Goal: Communication & Community: Ask a question

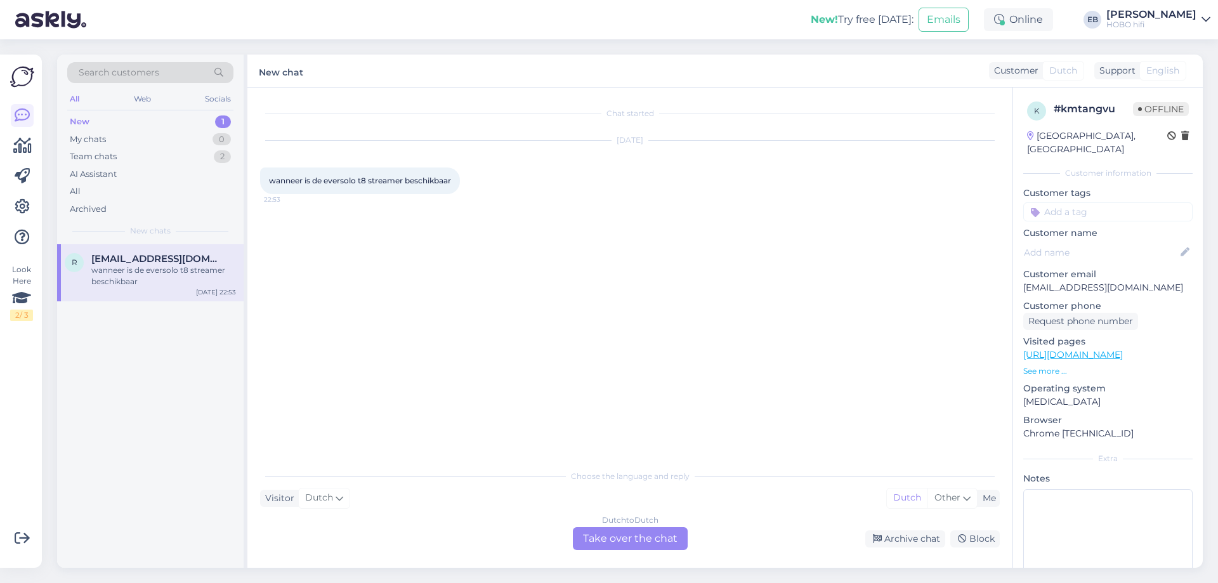
click at [161, 267] on div "wanneer is de eversolo t8 streamer beschikbaar" at bounding box center [163, 276] width 145 height 23
click at [127, 125] on div "New 1" at bounding box center [150, 122] width 166 height 18
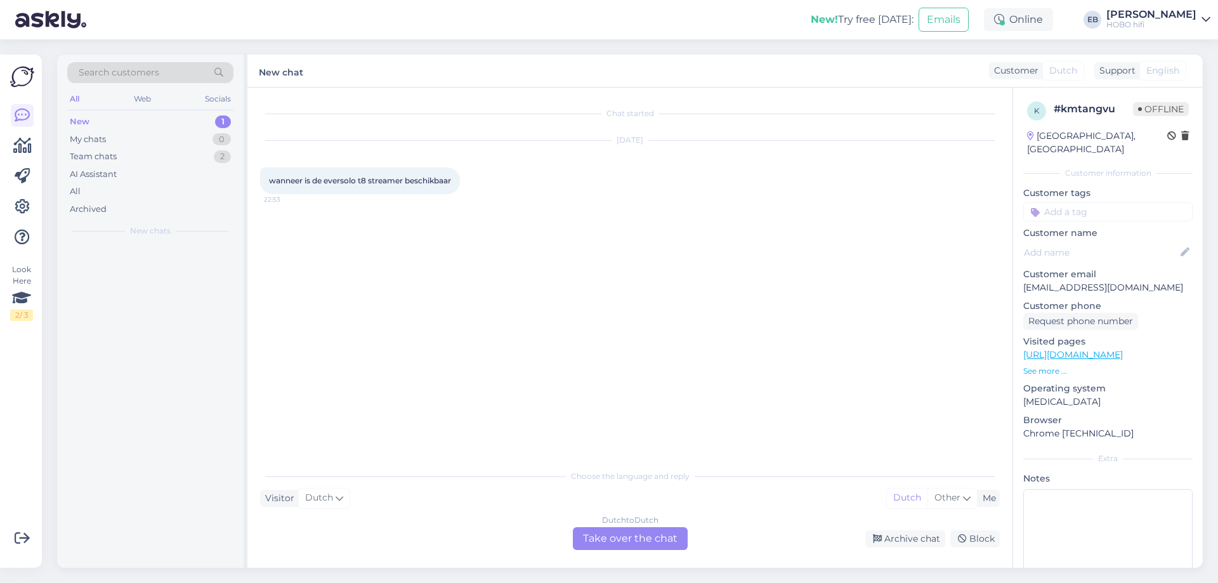
click at [127, 121] on div "New 1" at bounding box center [150, 122] width 166 height 18
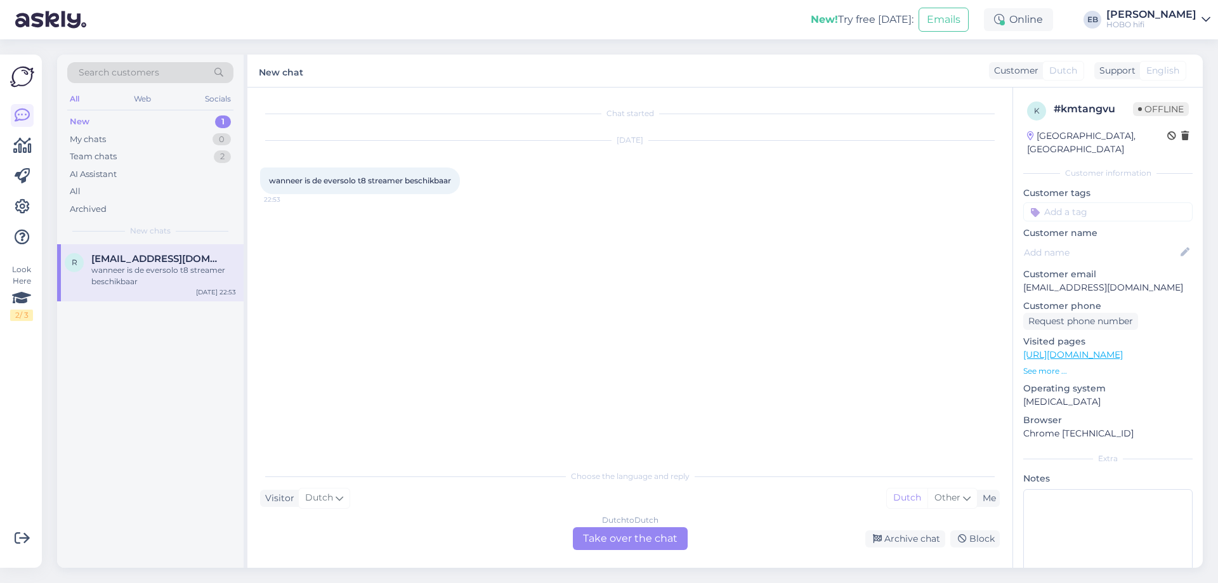
click at [844, 158] on div "[DATE] wanneer is de eversolo t8 streamer beschikbaar 22:53" at bounding box center [630, 167] width 740 height 81
click at [153, 154] on div "Team chats 2" at bounding box center [150, 157] width 166 height 18
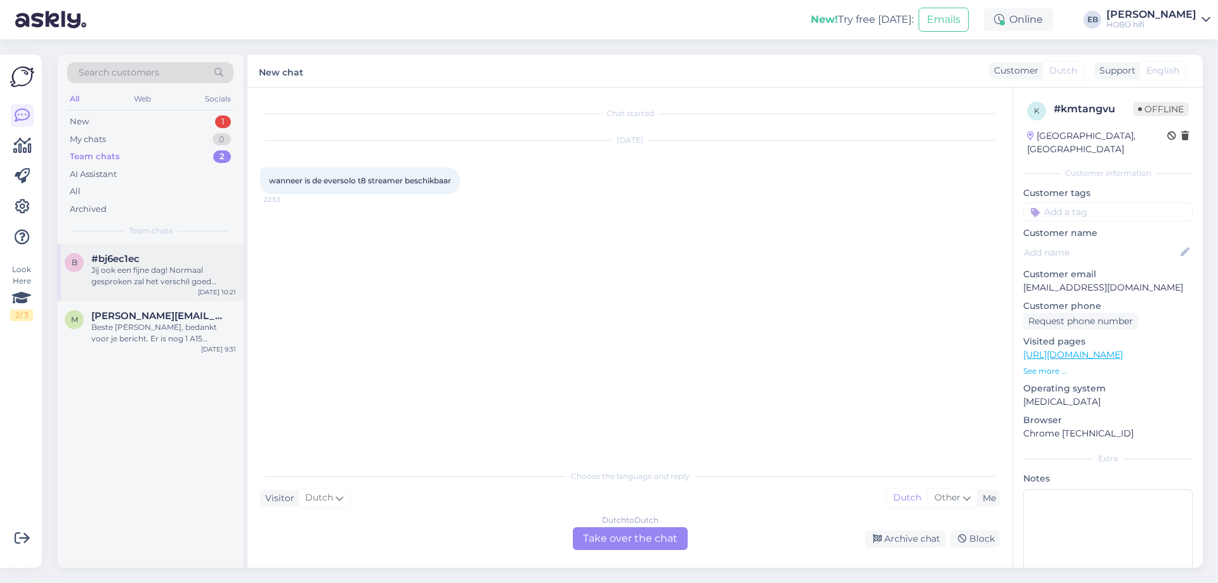
click at [211, 268] on div "Jij ook een fijne dag! Normaal gesproken zal het verschil goed hoorbaar zijn." at bounding box center [163, 276] width 145 height 23
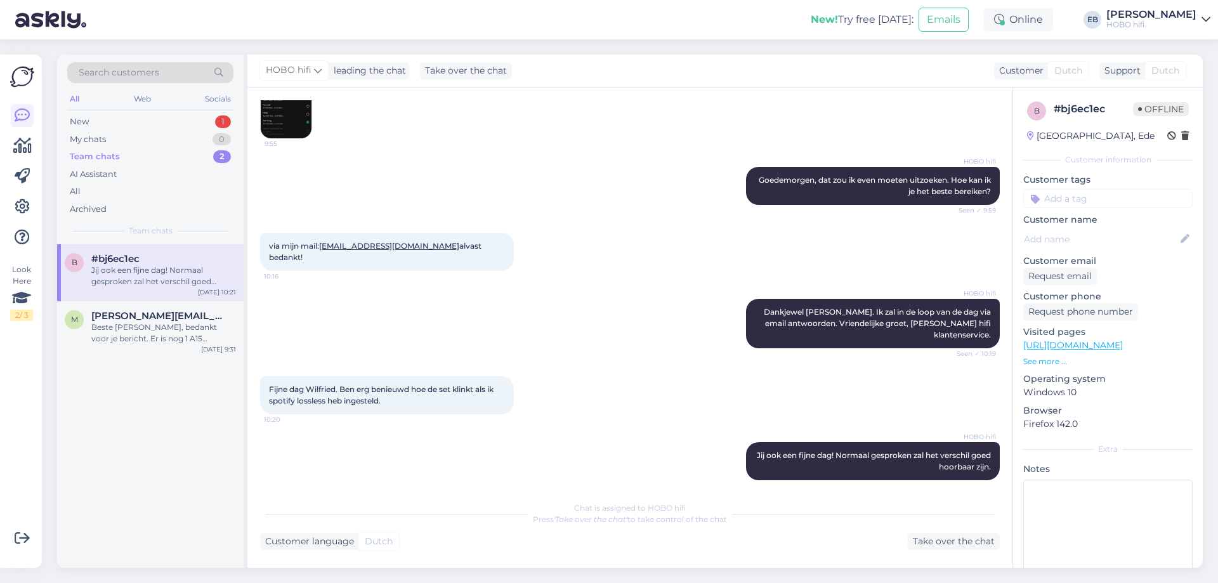
scroll to position [226, 0]
click at [183, 322] on div "Beste [PERSON_NAME], bedankt voor je bericht. Er is nog 1 A15 beschikbaar. Deze…" at bounding box center [163, 333] width 145 height 23
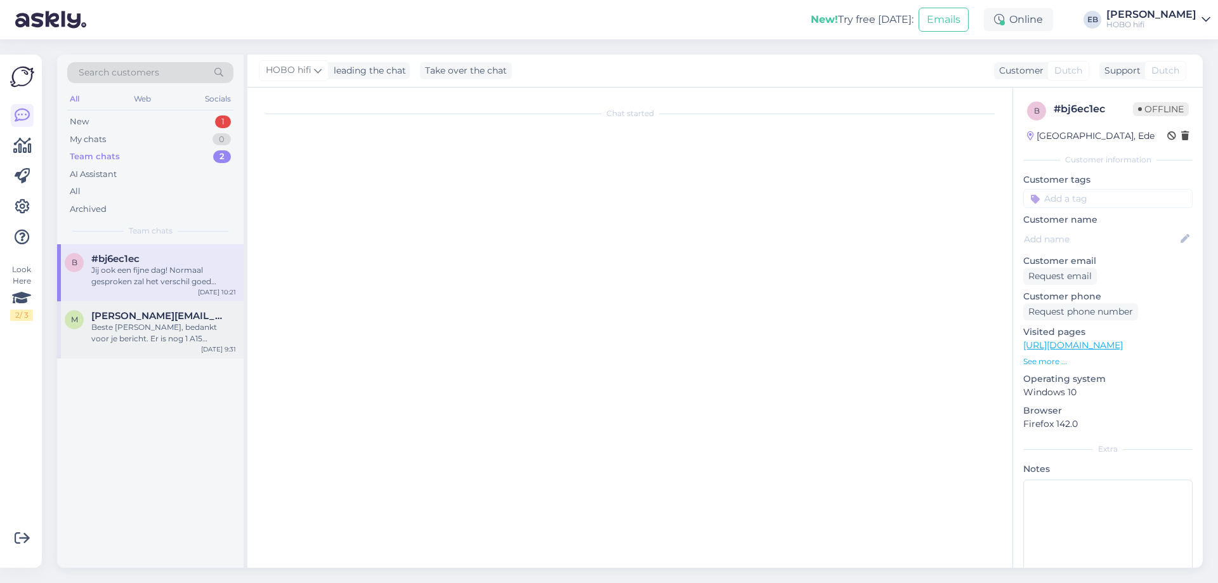
scroll to position [0, 0]
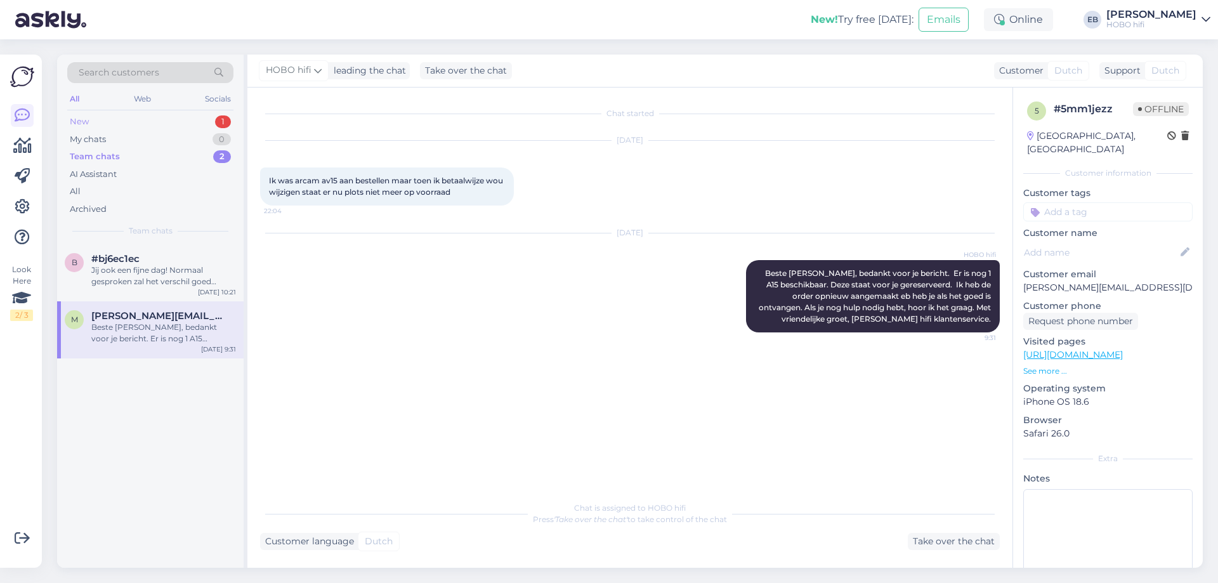
click at [114, 115] on div "New 1" at bounding box center [150, 122] width 166 height 18
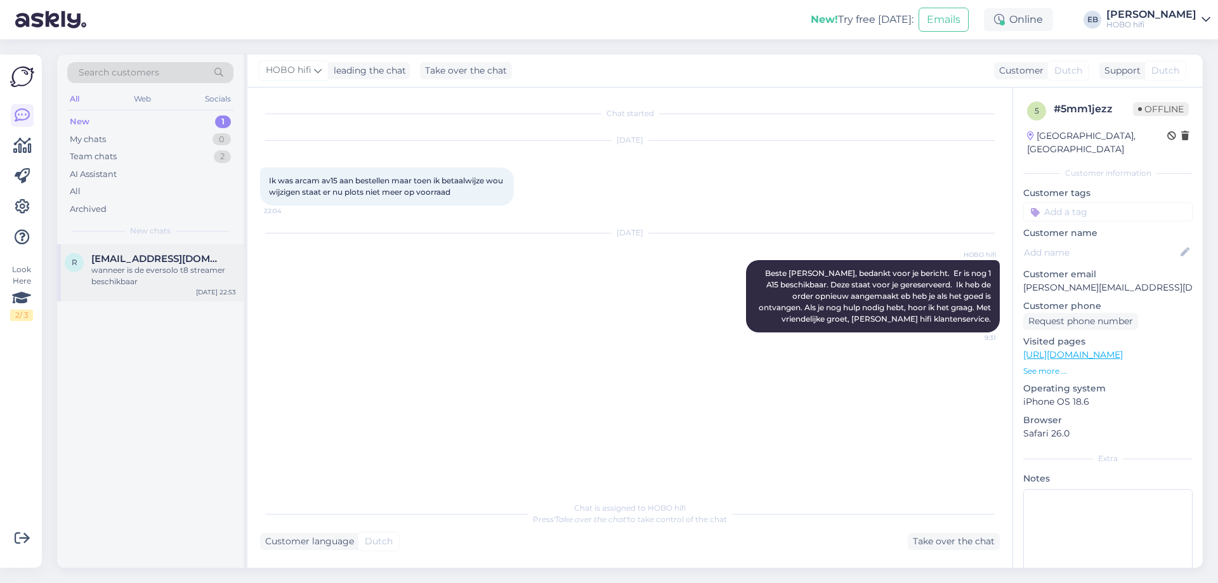
click at [173, 263] on span "[EMAIL_ADDRESS][DOMAIN_NAME]" at bounding box center [157, 258] width 132 height 11
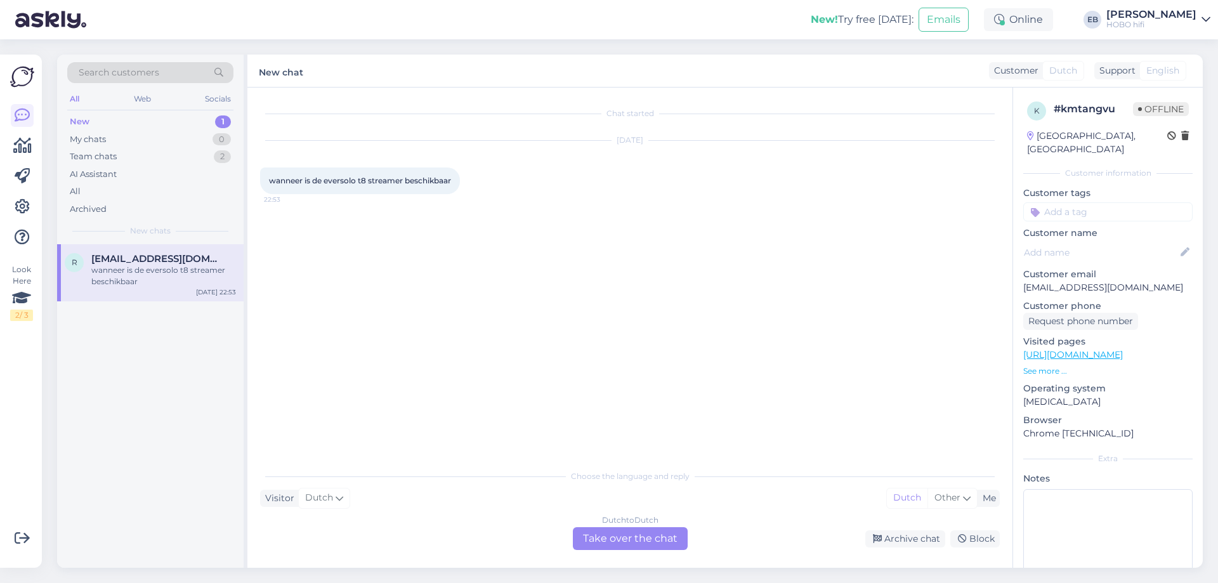
click at [681, 211] on div "Chat started [DATE] wanneer is de eversolo t8 streamer beschikbaar 22:53" at bounding box center [635, 275] width 751 height 351
click at [580, 173] on div "[DATE] wanneer is de eversolo t8 streamer beschikbaar 22:53" at bounding box center [630, 167] width 740 height 81
